Goal: Information Seeking & Learning: Learn about a topic

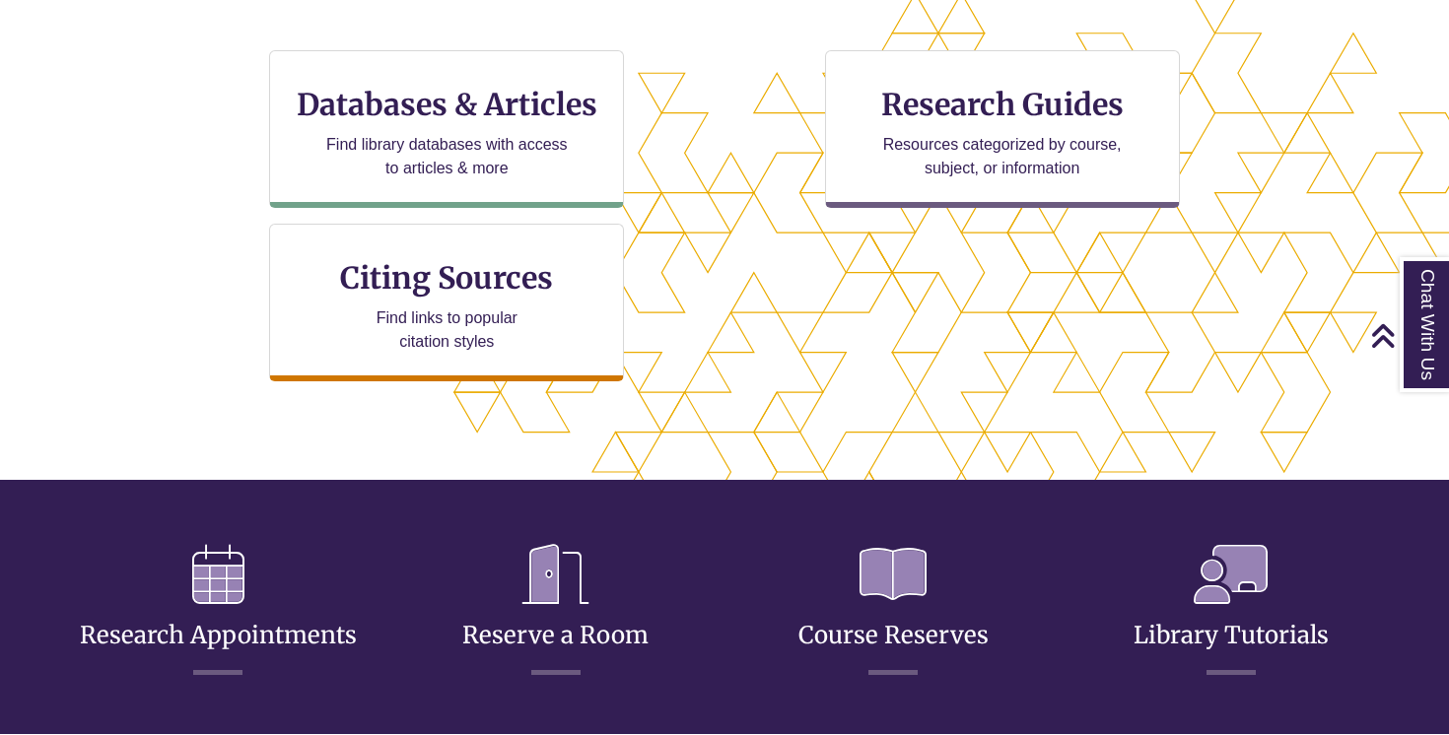
scroll to position [423, 1449]
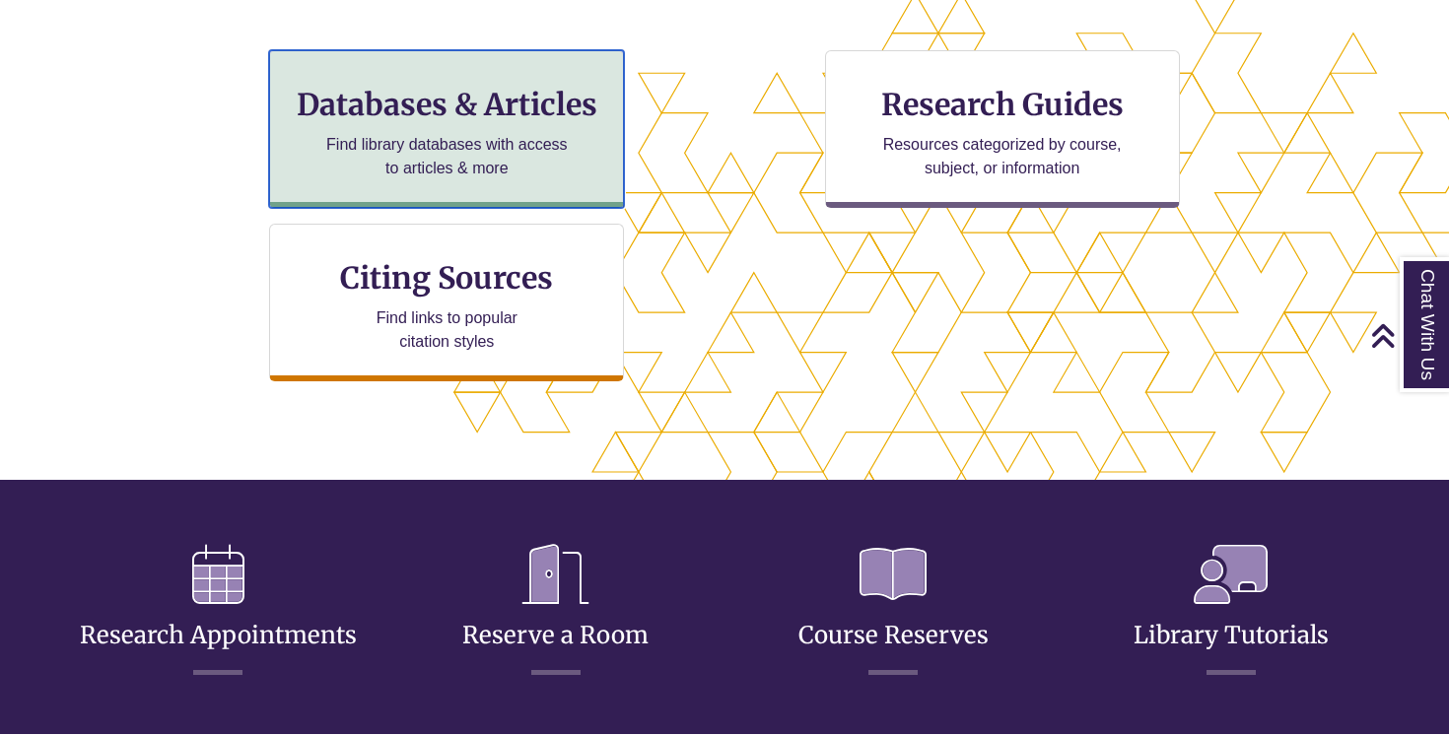
click at [519, 150] on p "Find library databases with access to articles & more" at bounding box center [446, 156] width 257 height 47
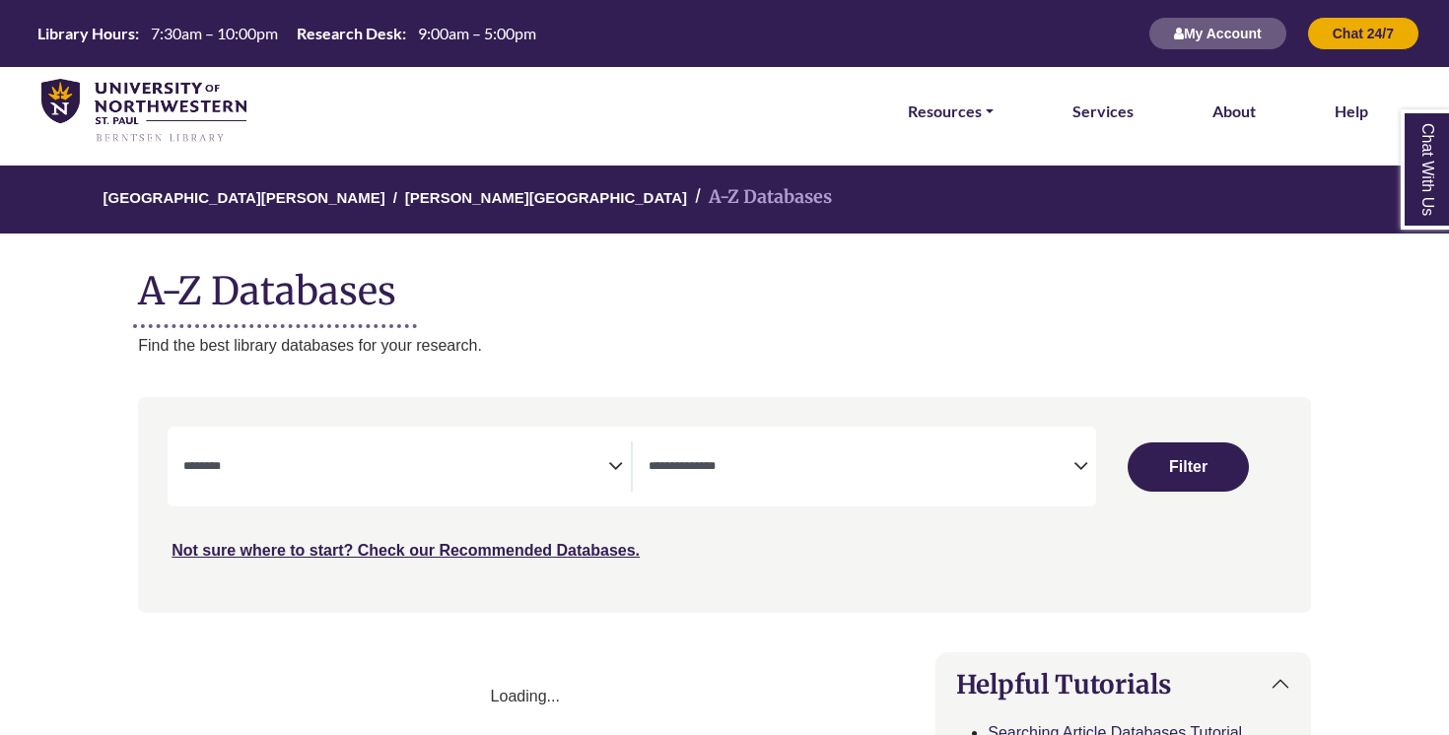
select select "Database Subject Filter"
select select "Database Types Filter"
select select "Database Subject Filter"
select select "Database Types Filter"
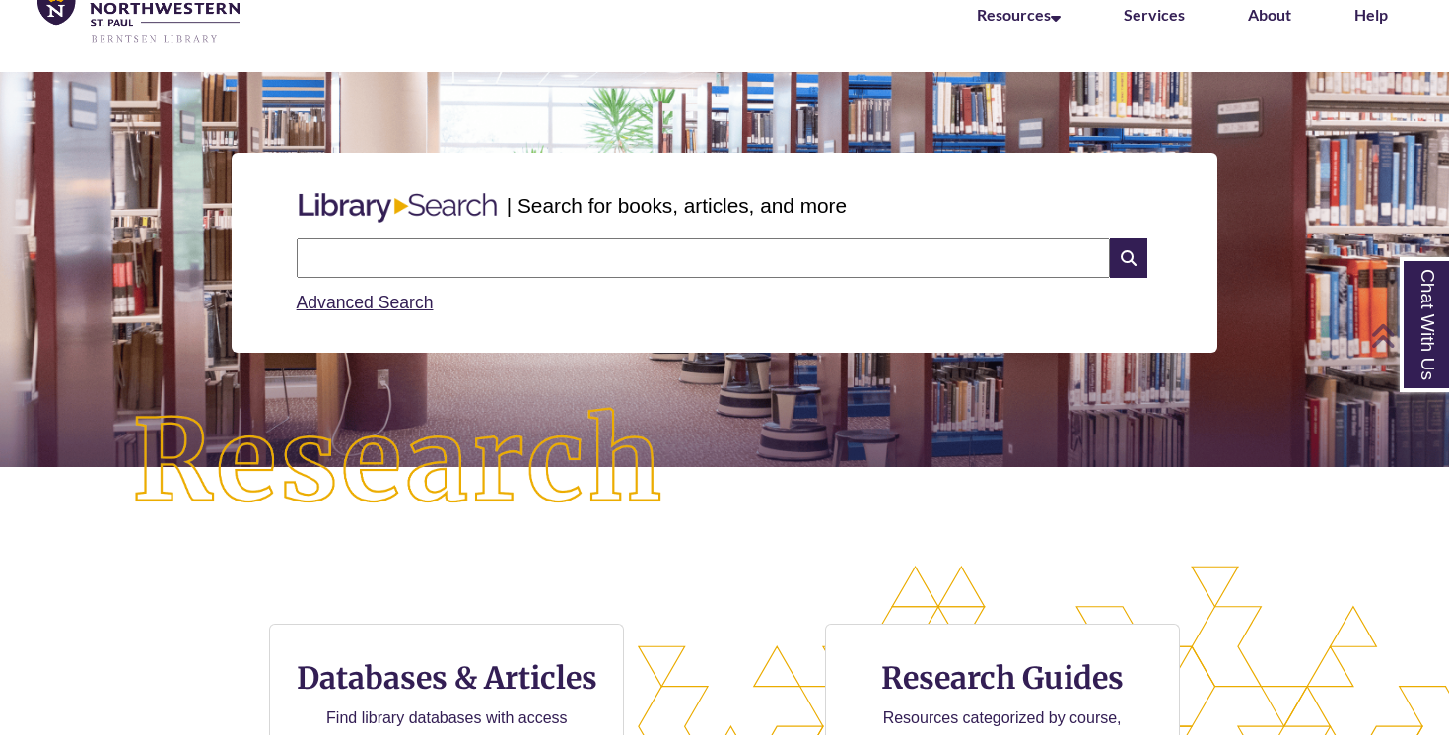
click at [567, 268] on input "text" at bounding box center [703, 257] width 813 height 39
type input "**********"
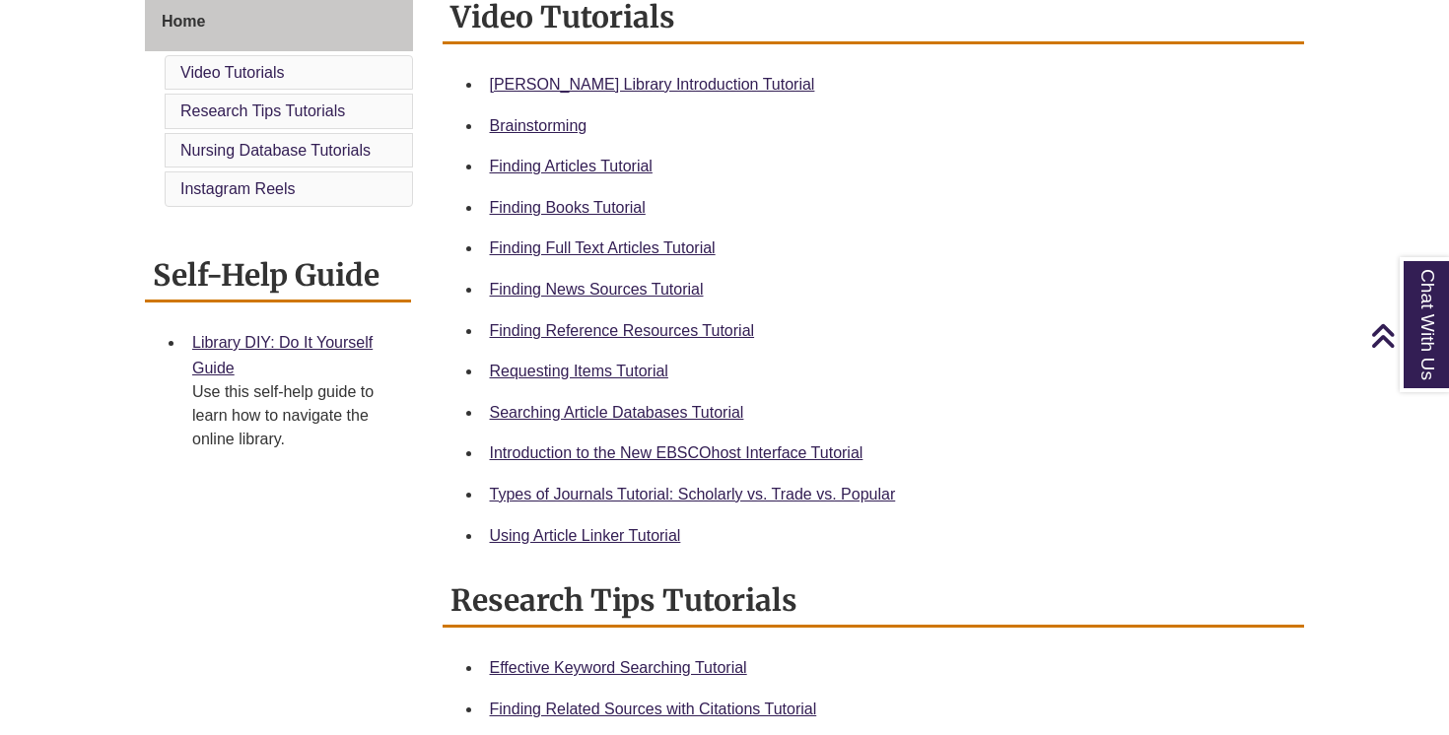
scroll to position [561, 0]
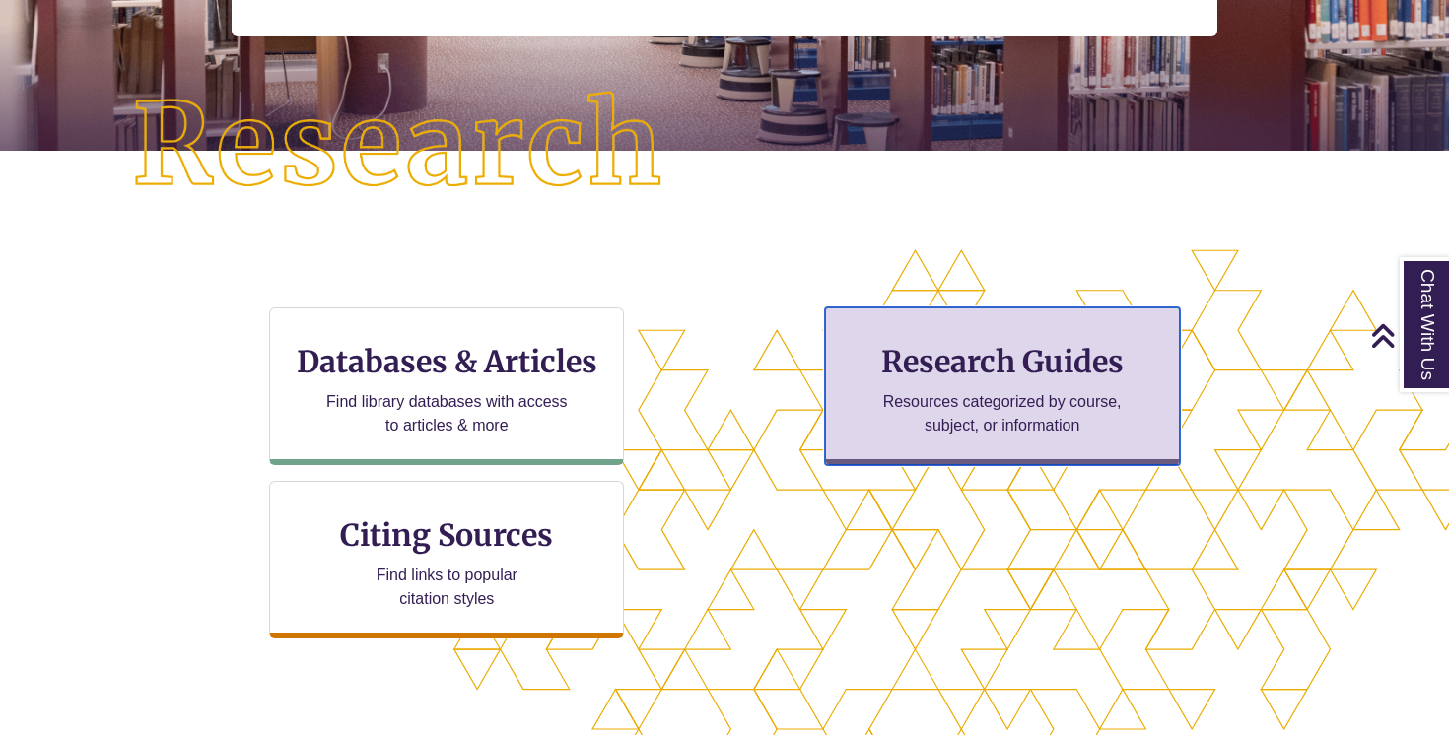
click at [923, 414] on p "Resources categorized by course, subject, or information" at bounding box center [1001, 413] width 257 height 47
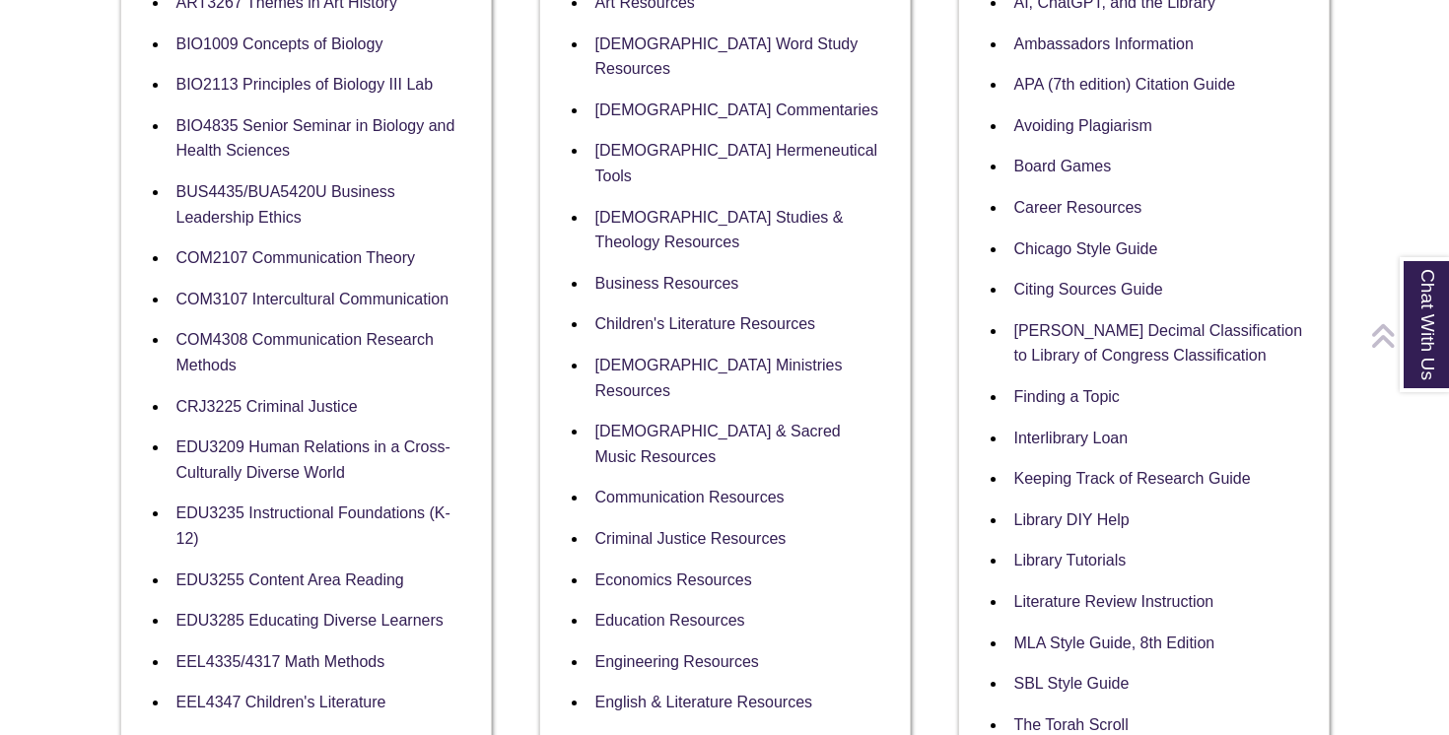
scroll to position [716, 0]
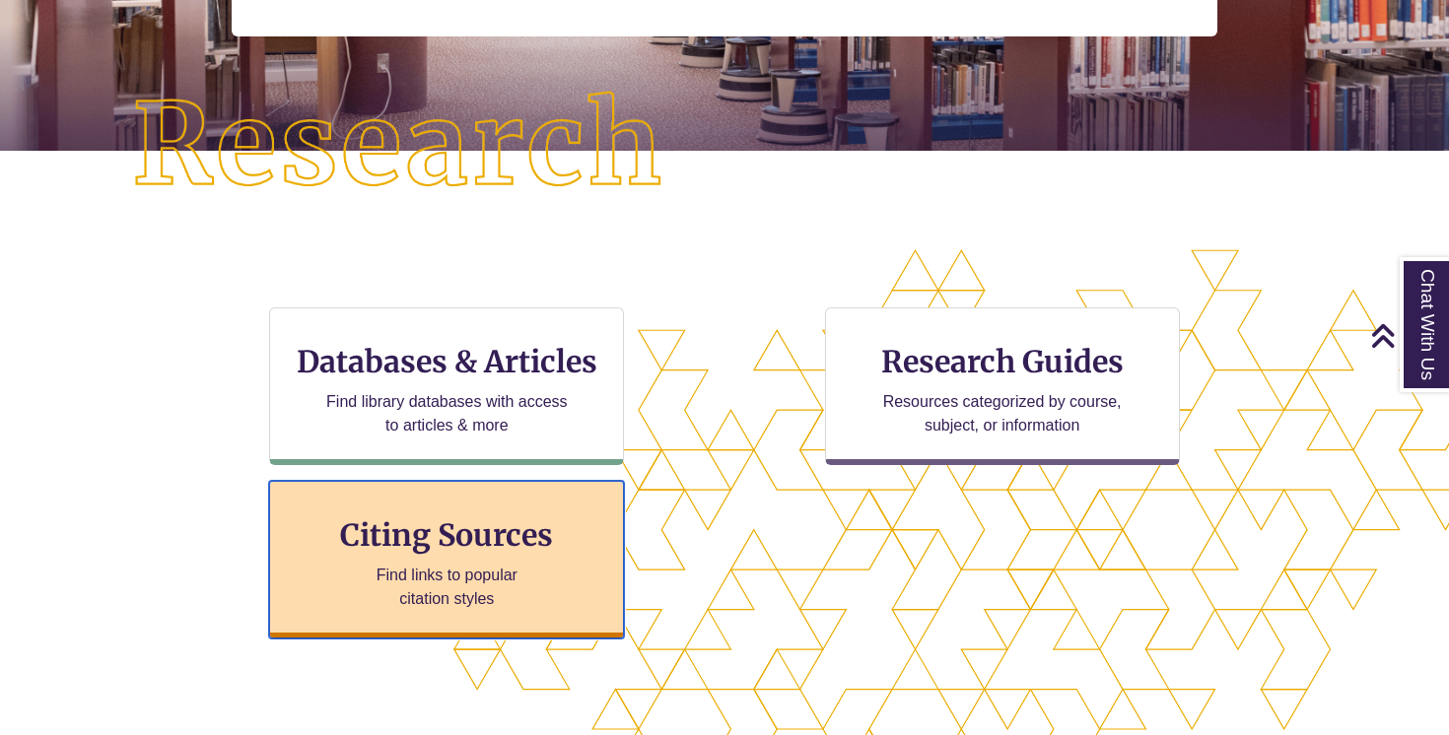
click at [413, 530] on h3 "Citing Sources" at bounding box center [447, 534] width 240 height 37
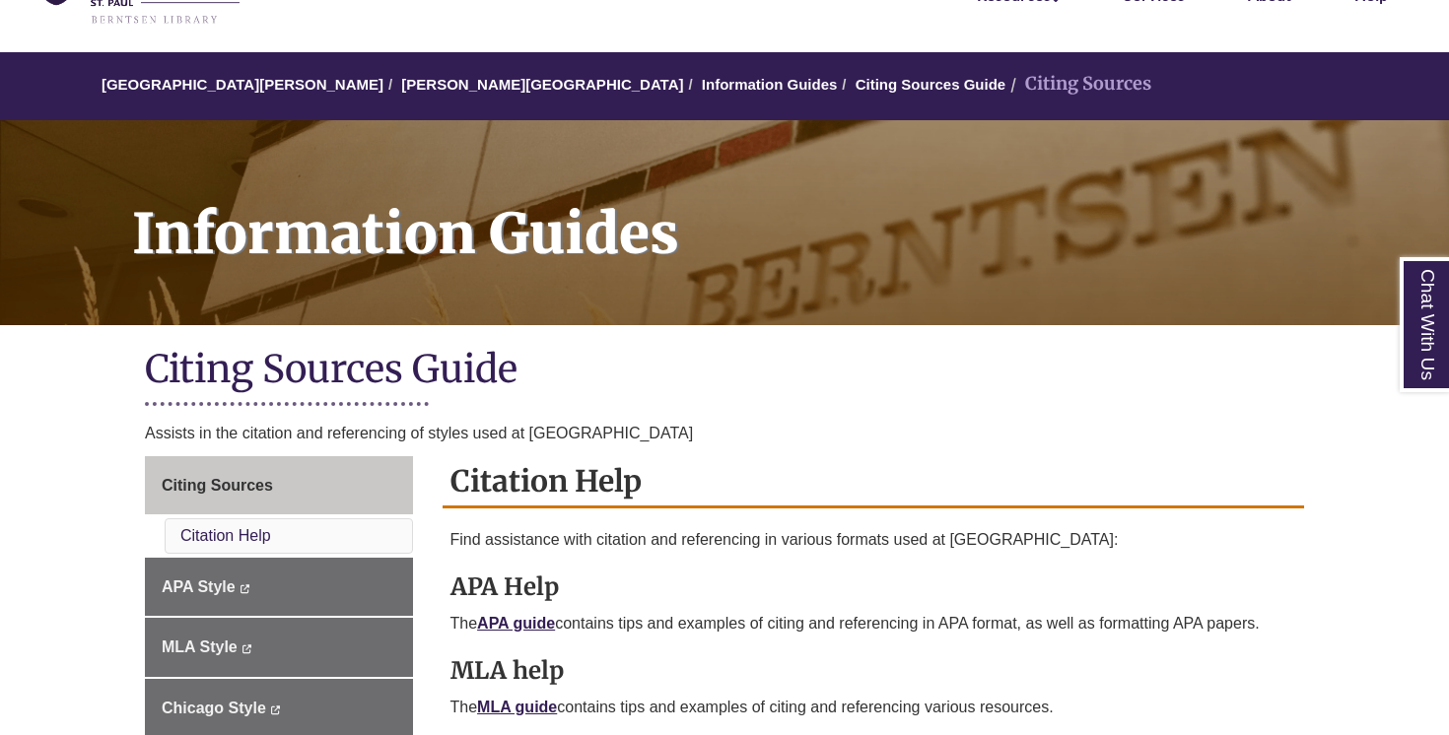
scroll to position [386, 0]
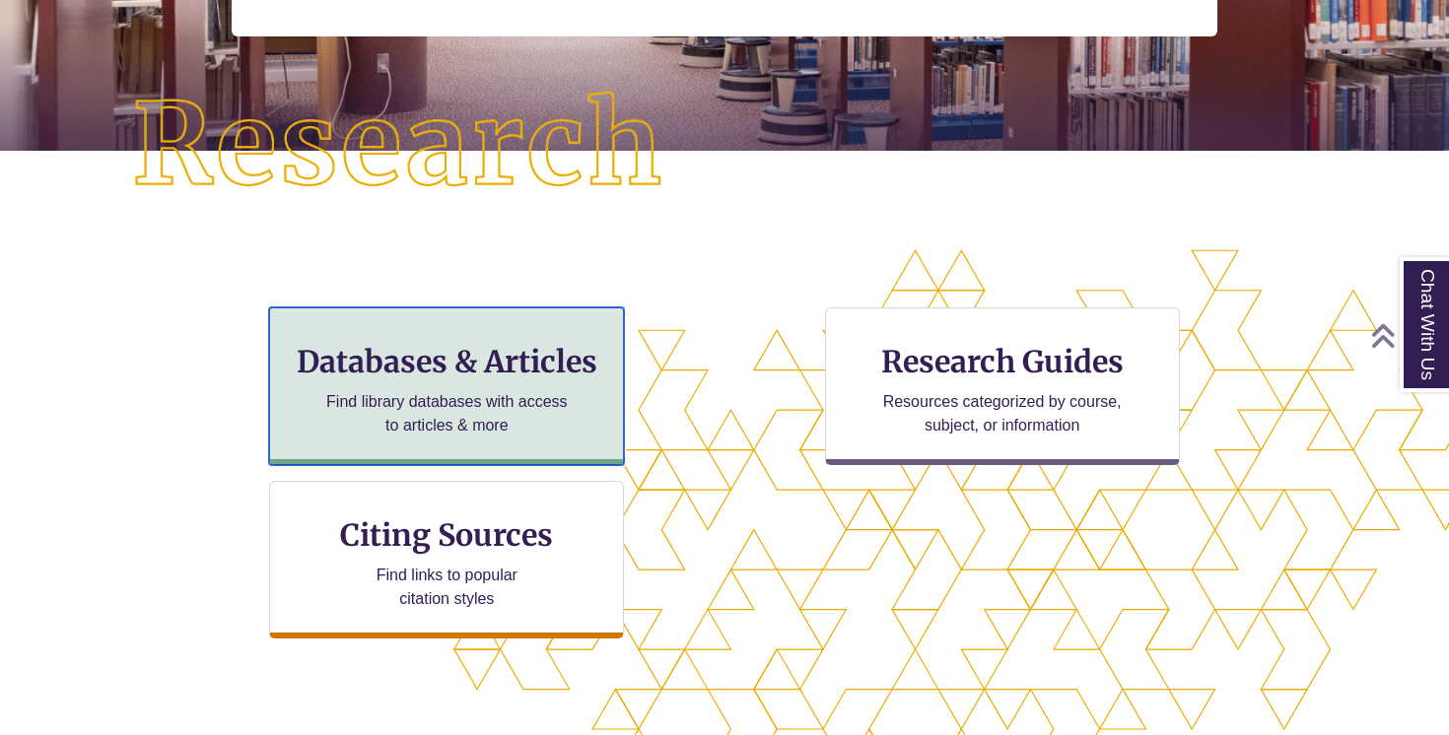
click at [364, 391] on p "Find library databases with access to articles & more" at bounding box center [446, 413] width 257 height 47
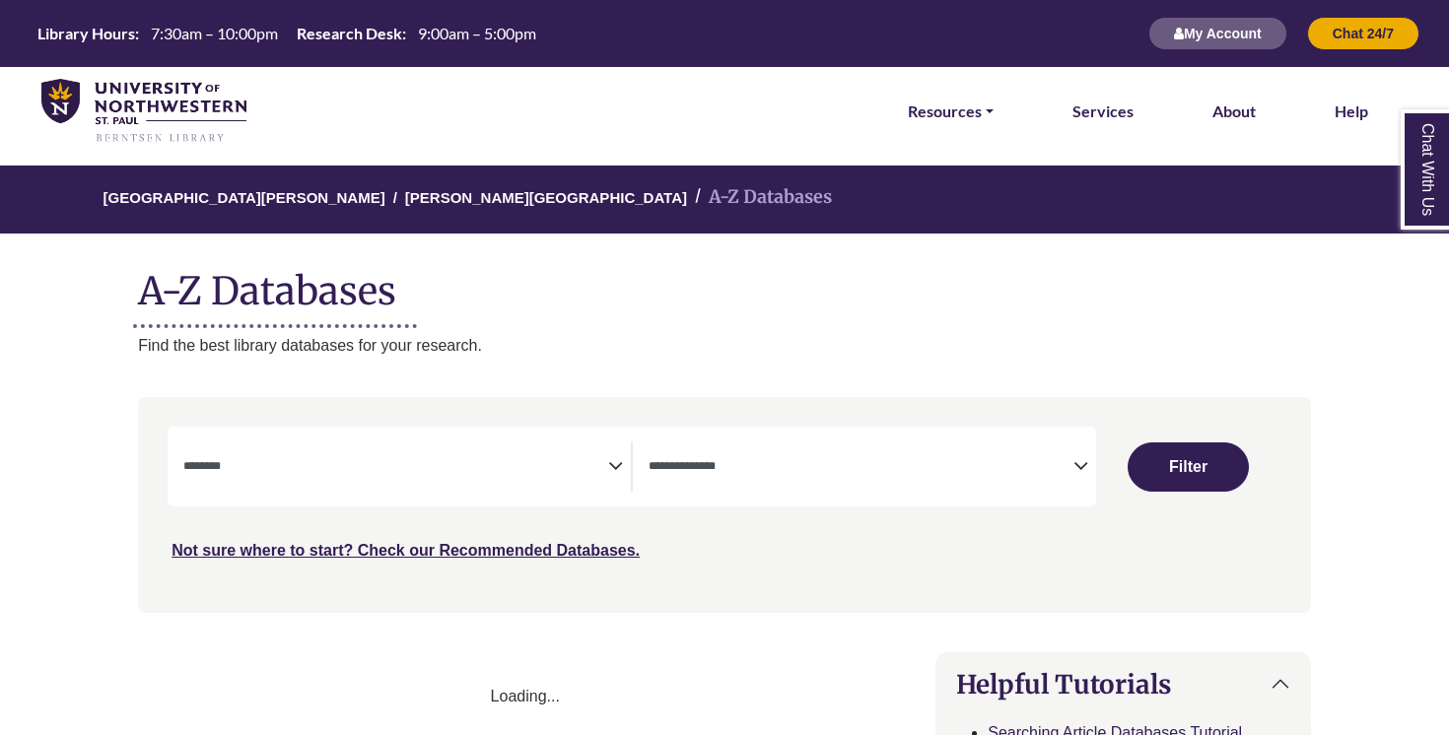
select select "Database Subject Filter"
select select "Database Types Filter"
select select "Database Subject Filter"
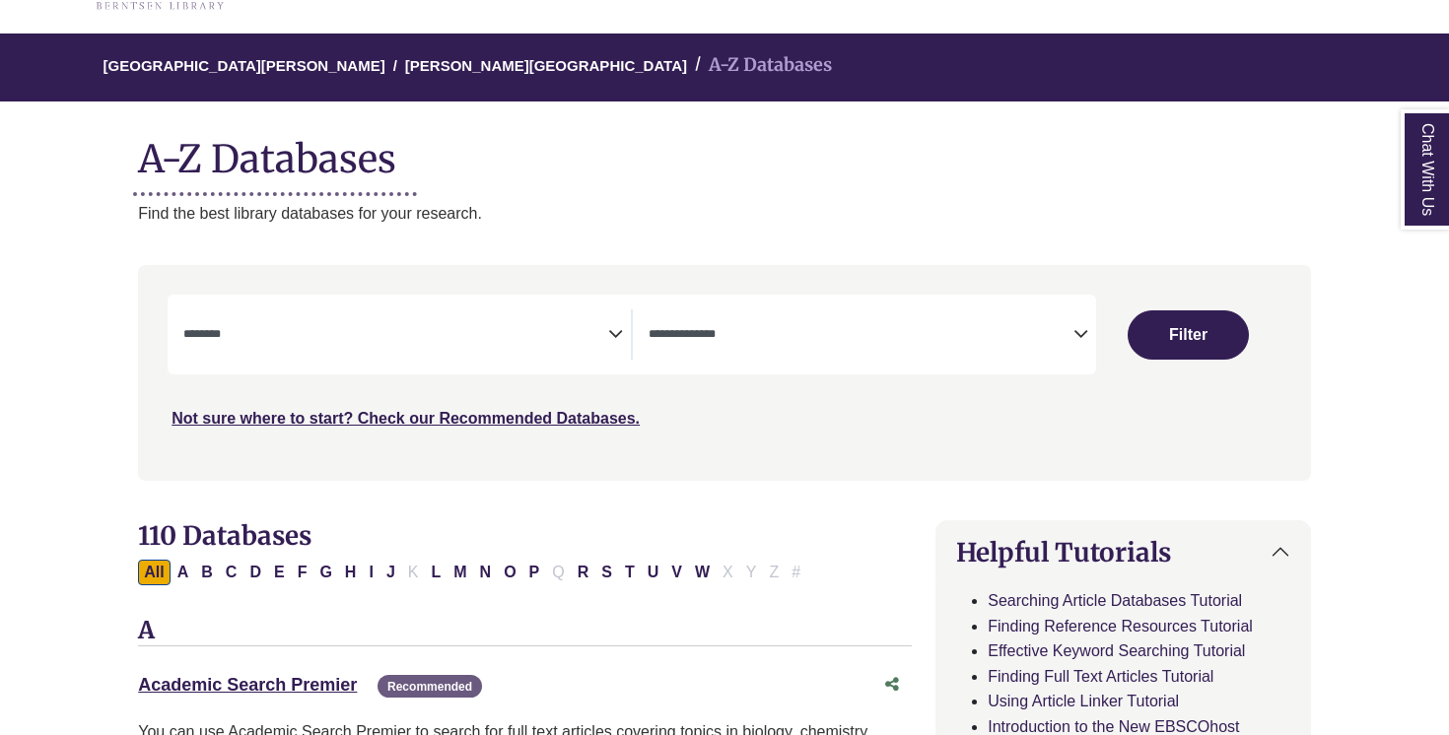
scroll to position [135, 0]
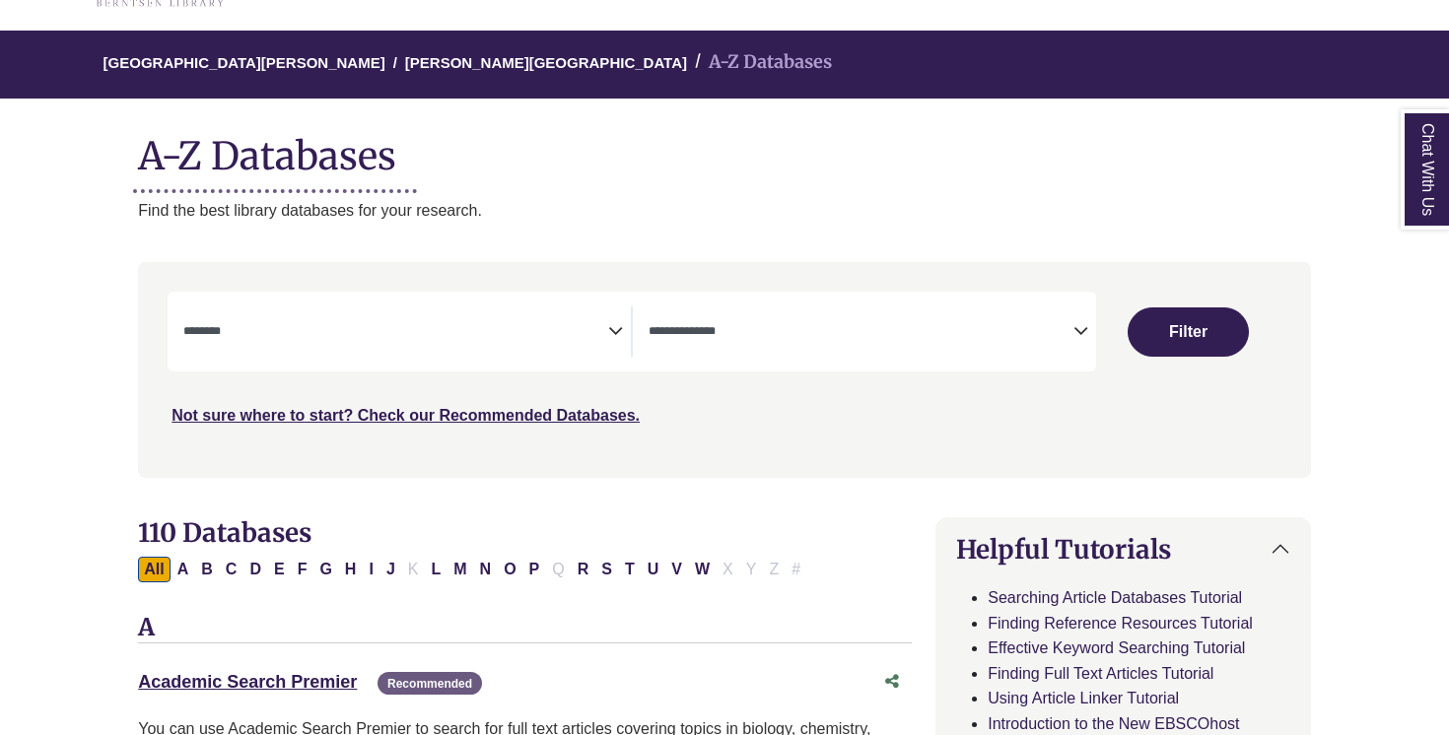
click at [783, 334] on textarea "Search" at bounding box center [860, 333] width 425 height 16
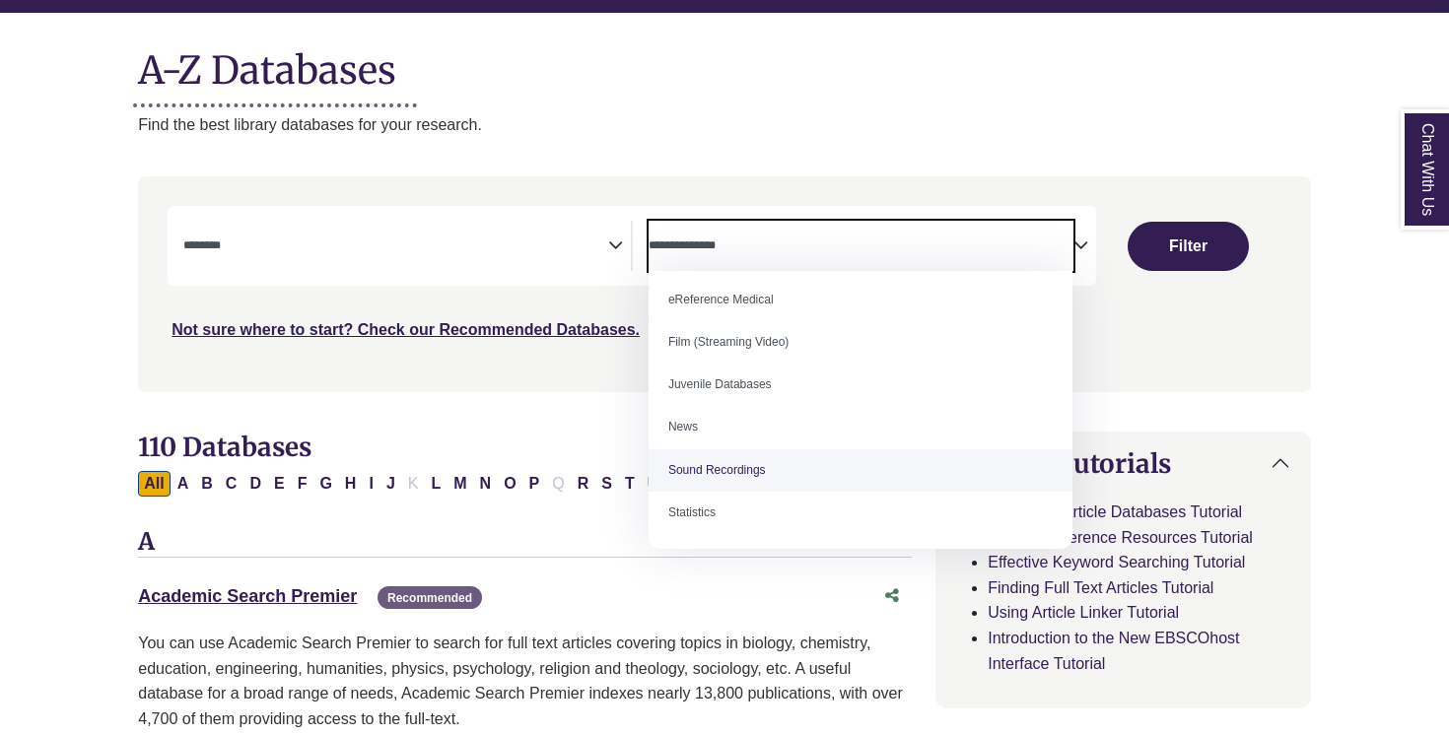
scroll to position [0, 0]
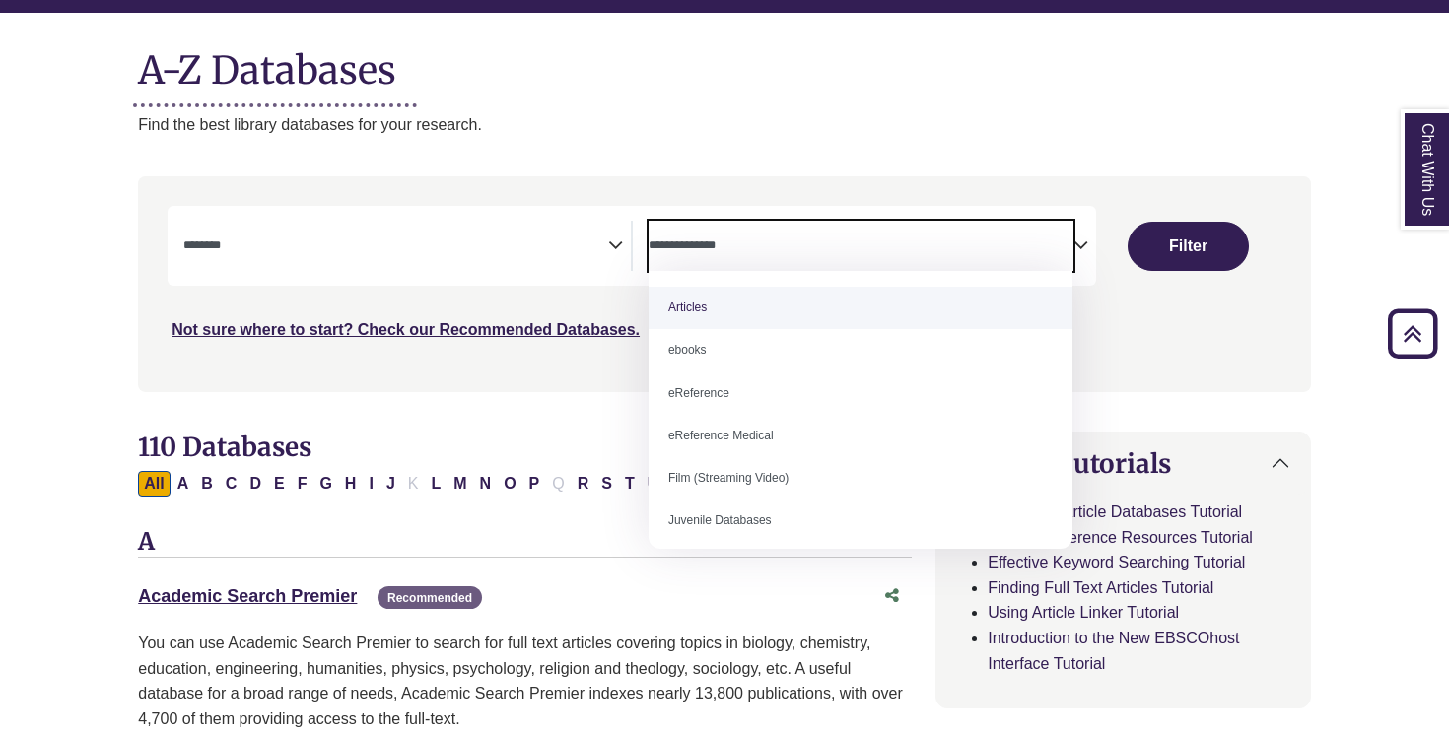
select select "*****"
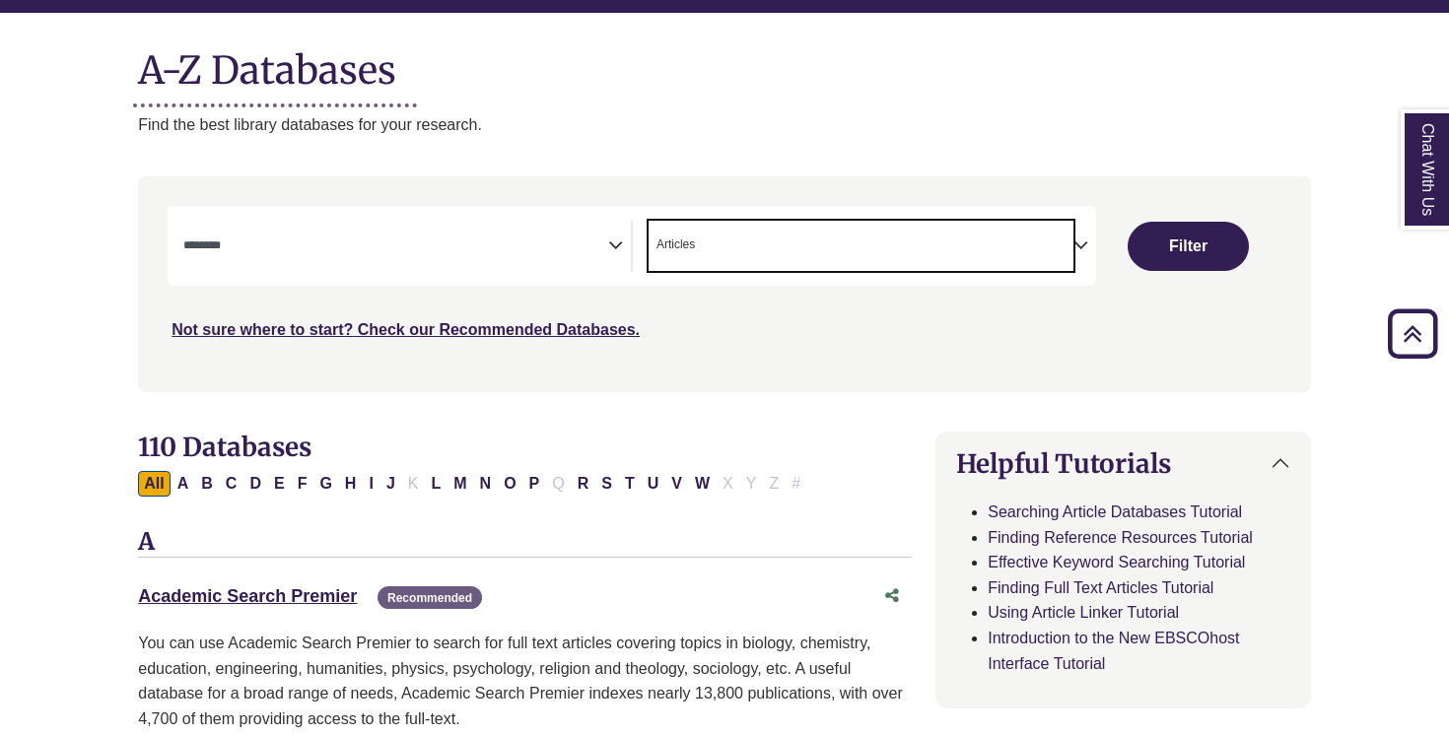
click at [513, 219] on div "**********" at bounding box center [631, 246] width 927 height 80
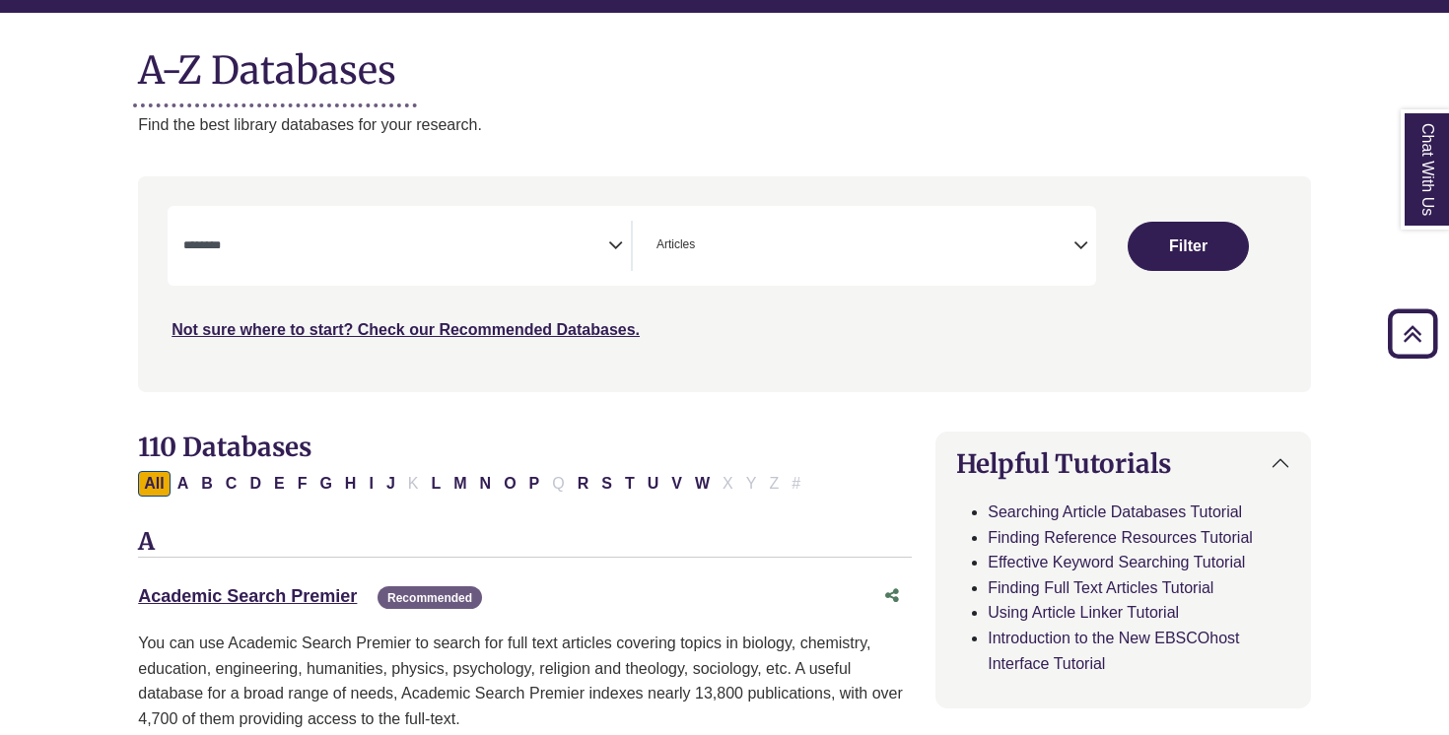
click at [515, 261] on span "Search filters" at bounding box center [395, 246] width 425 height 50
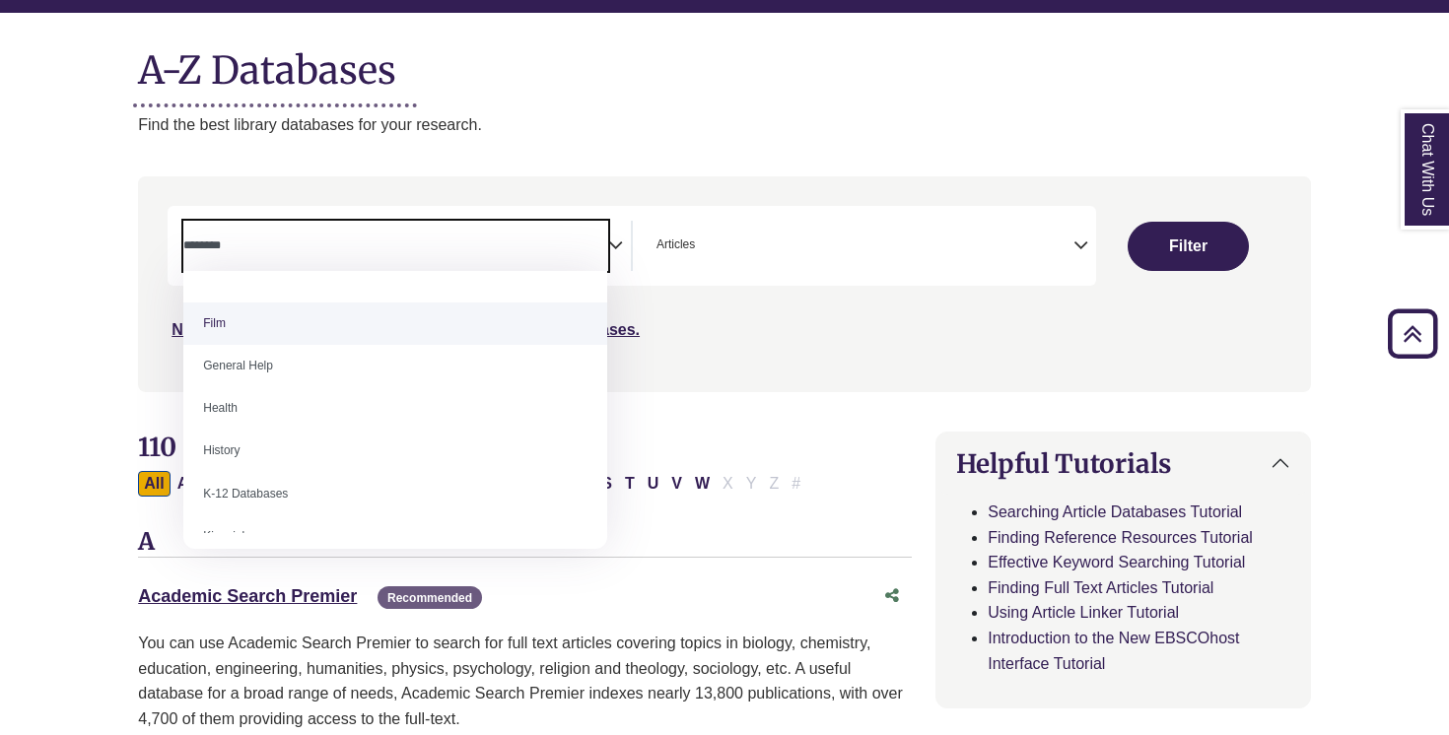
scroll to position [810, 0]
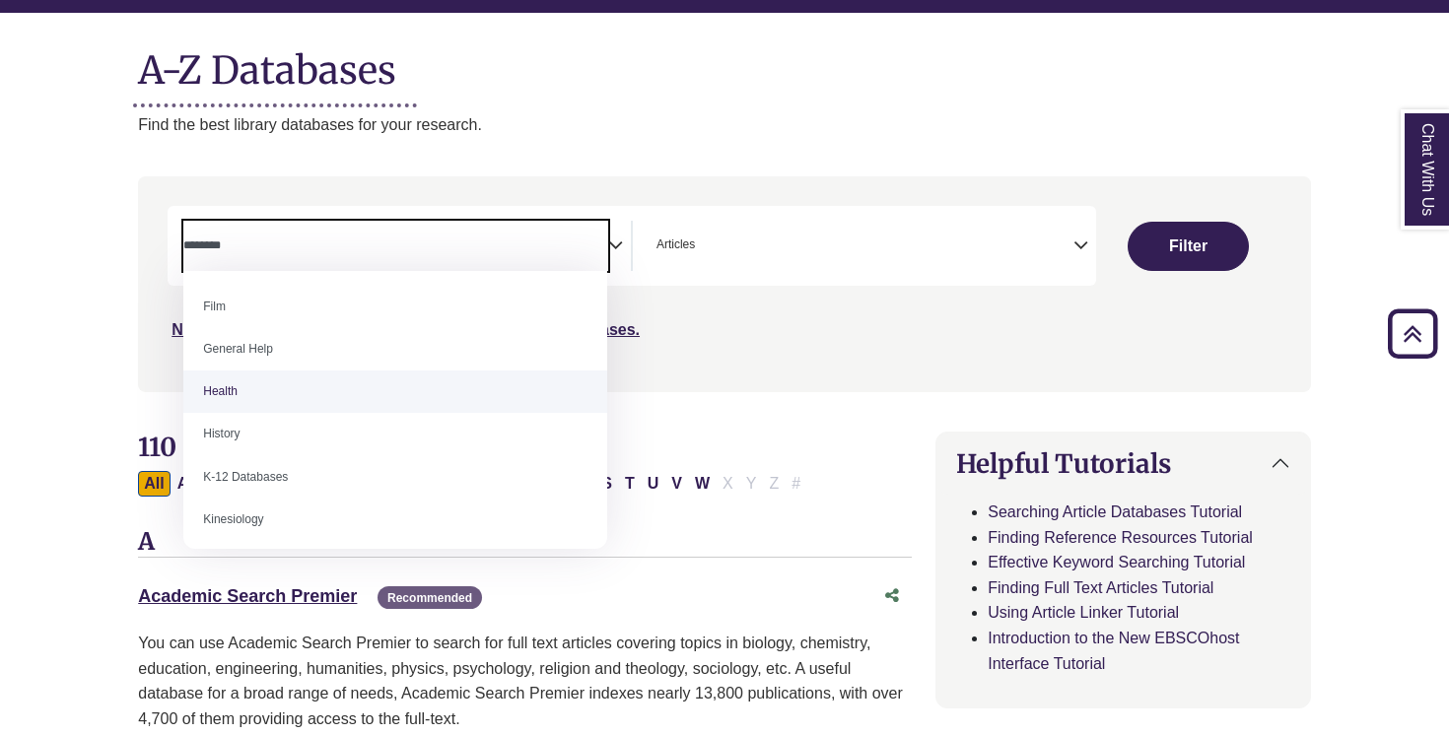
select select "*****"
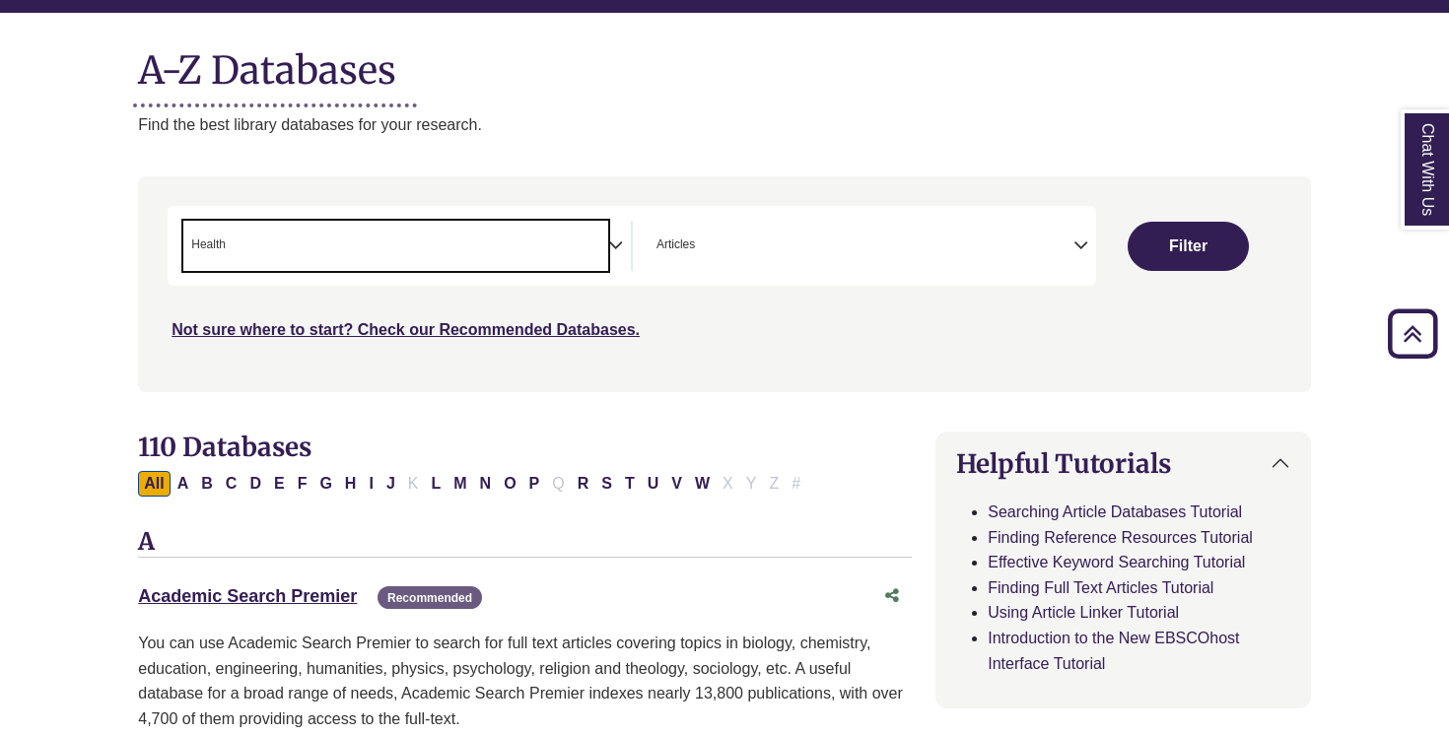
scroll to position [403, 0]
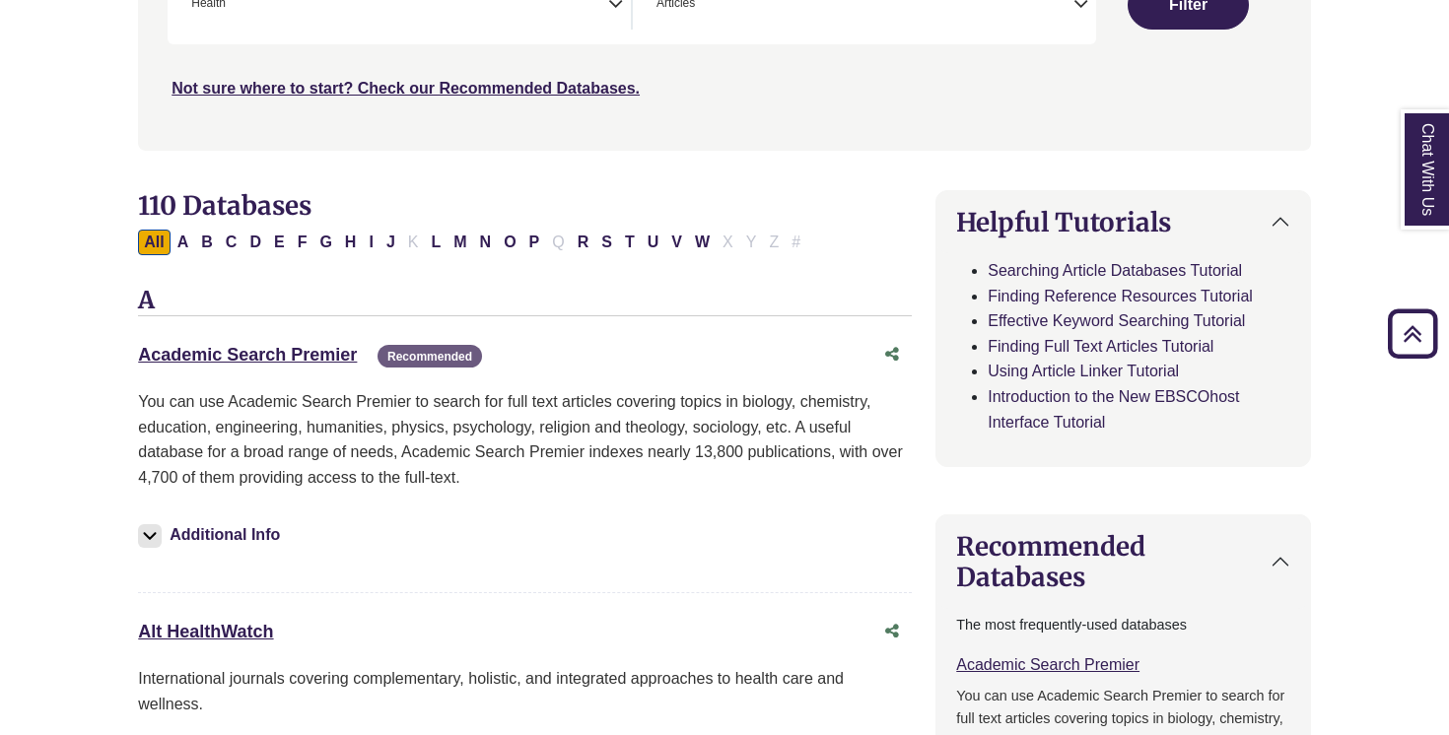
scroll to position [0, 0]
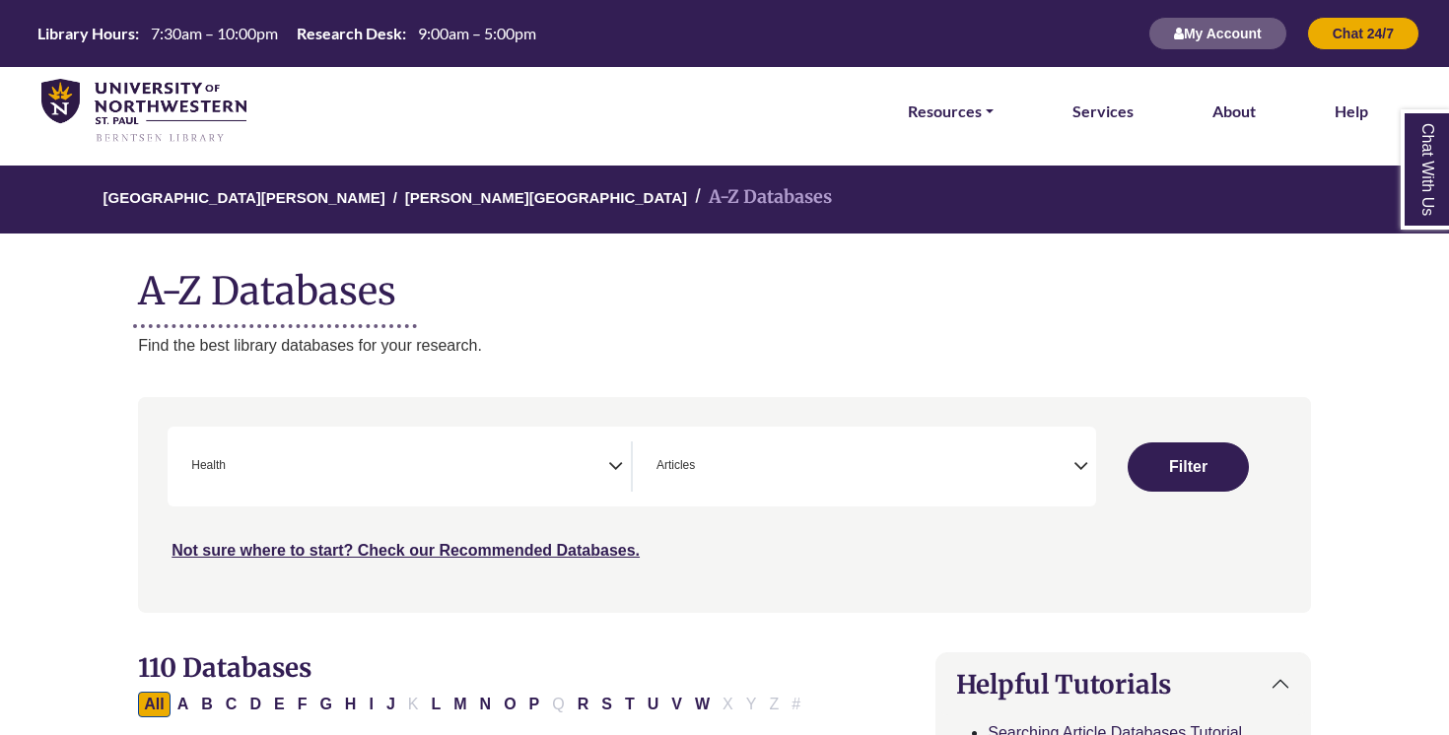
click at [337, 294] on h1 "A-Z Databases" at bounding box center [724, 283] width 1173 height 60
click at [350, 336] on p "Find the best library databases for your research." at bounding box center [724, 346] width 1173 height 26
click at [320, 541] on div "Not sure where to start? Check our Recommended Databases." at bounding box center [585, 542] width 835 height 41
click at [323, 546] on link "Not sure where to start? Check our Recommended Databases." at bounding box center [405, 550] width 468 height 17
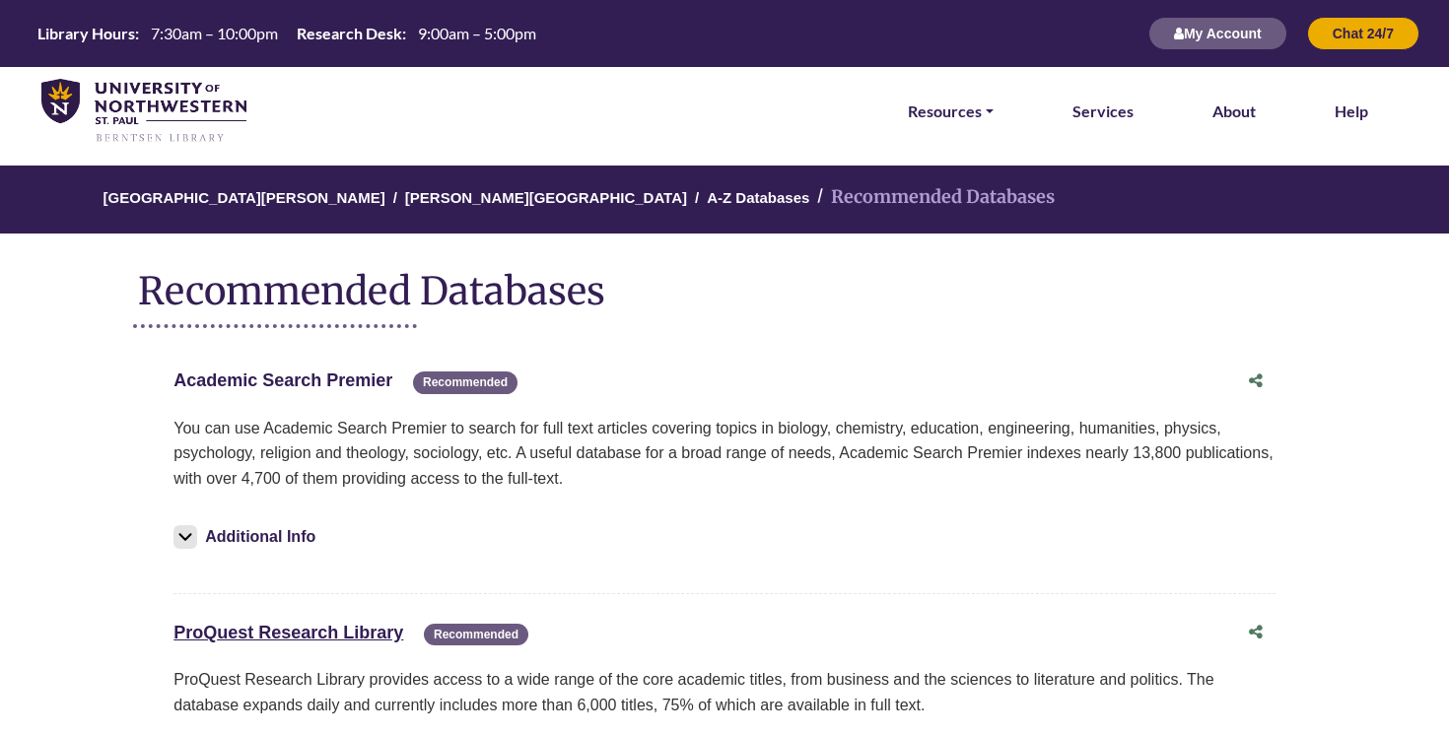
click at [316, 378] on link "Academic Search Premier This link opens in a new window" at bounding box center [282, 381] width 219 height 20
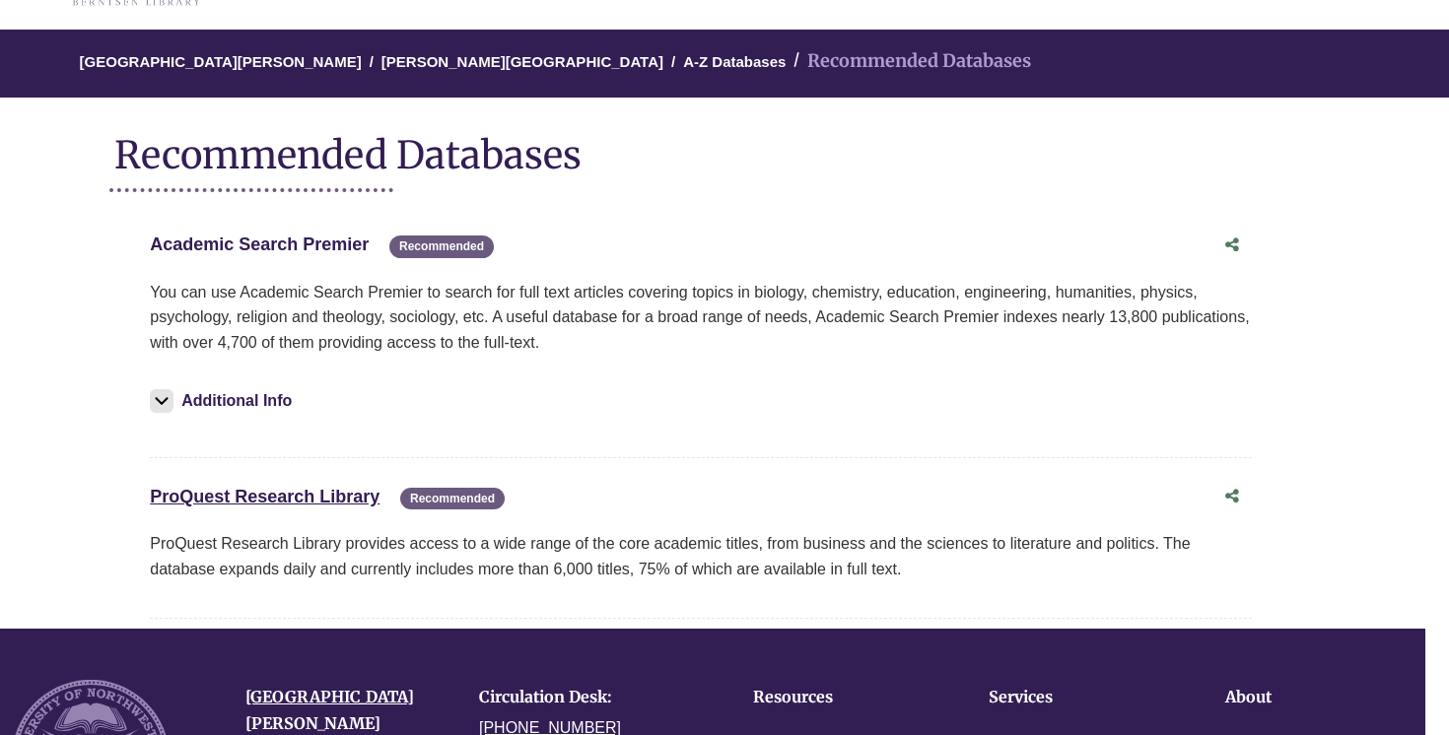
scroll to position [146, 24]
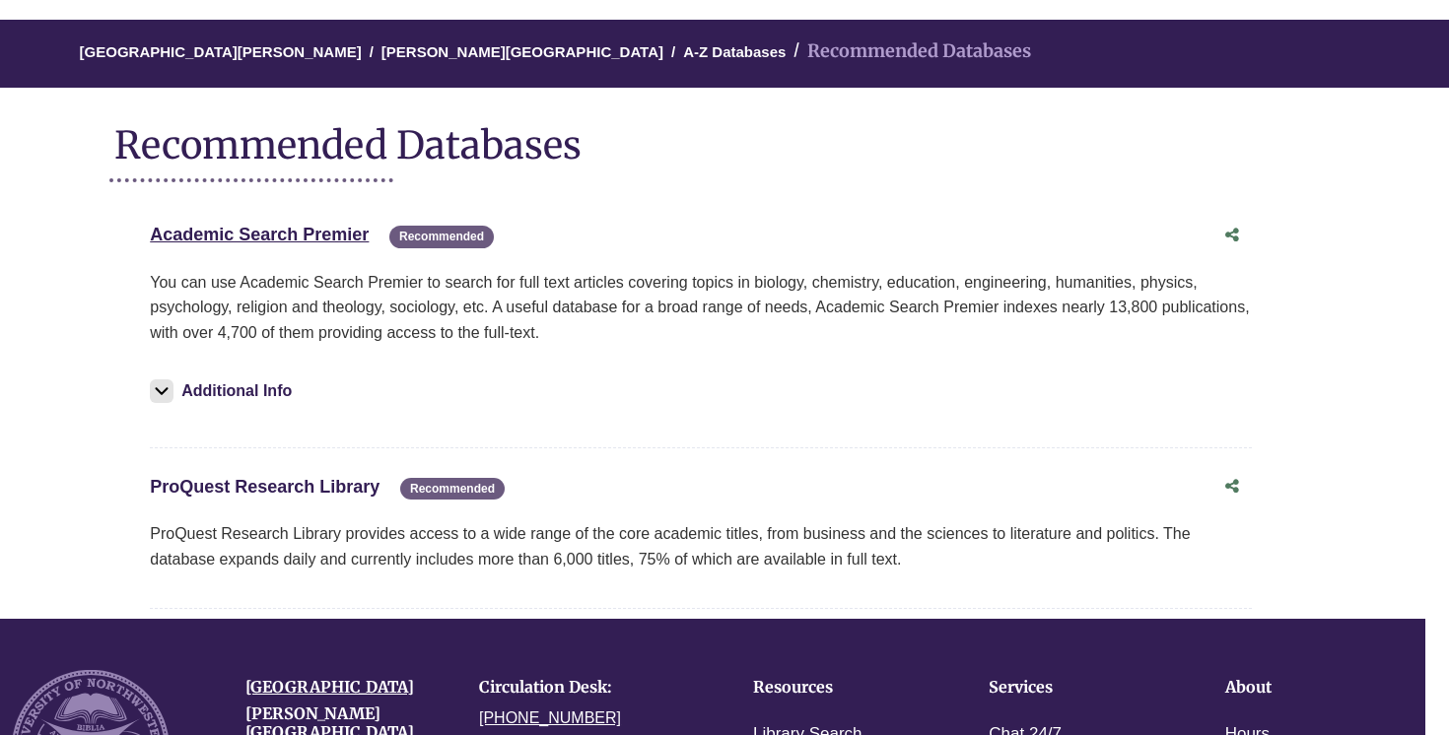
click at [307, 490] on link "ProQuest Research Library This link opens in a new window" at bounding box center [265, 487] width 230 height 20
